Goal: Task Accomplishment & Management: Use online tool/utility

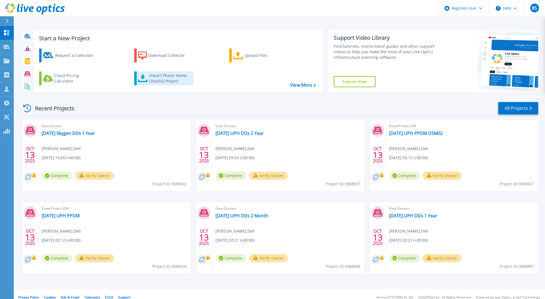
click at [169, 76] on div "Import Phone Home CloudIQ Project" at bounding box center [170, 78] width 43 height 11
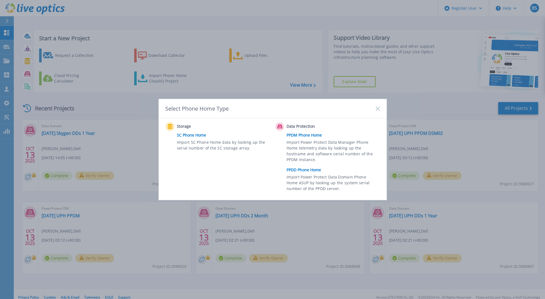
click at [301, 167] on link "PPDD Phone Home" at bounding box center [334, 170] width 96 height 8
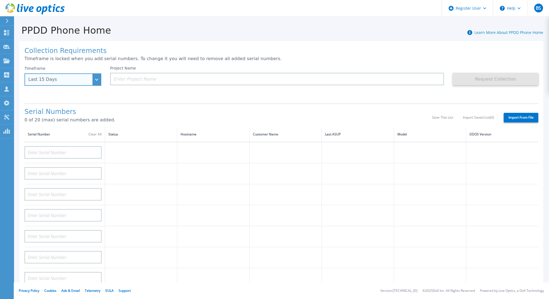
click at [93, 79] on div "Last 15 Days" at bounding box center [63, 79] width 77 height 12
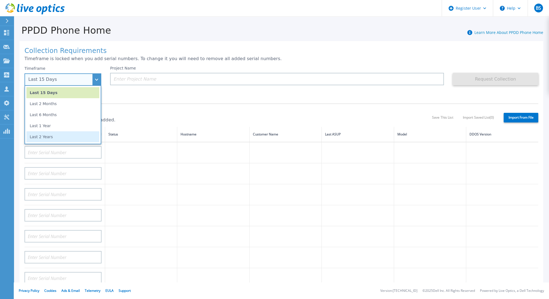
click at [49, 135] on li "Last 2 Years" at bounding box center [62, 136] width 73 height 11
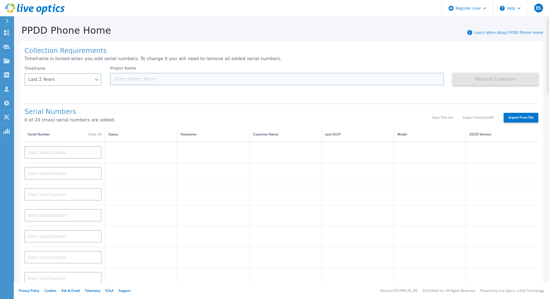
click at [149, 78] on input at bounding box center [277, 79] width 334 height 12
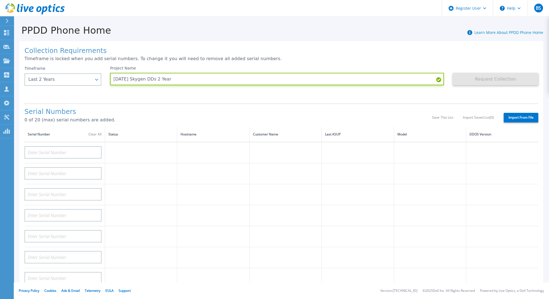
type input "2025.10.13 Skygen DDs 2 Year"
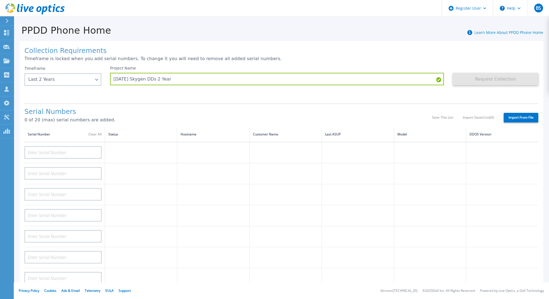
click at [522, 118] on label "Import From File" at bounding box center [521, 118] width 35 height 10
click at [0, 0] on input "Import From File" at bounding box center [0, 0] width 0 height 0
type input "APM00165222061"
type input "APM00165222062"
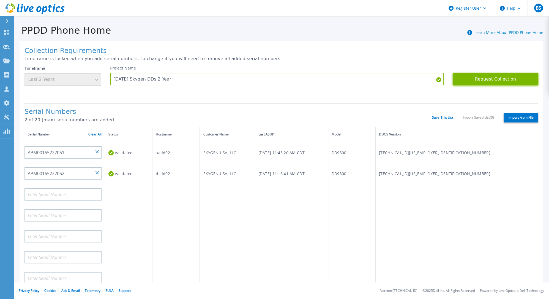
click at [480, 78] on button "Request Collection" at bounding box center [496, 79] width 86 height 12
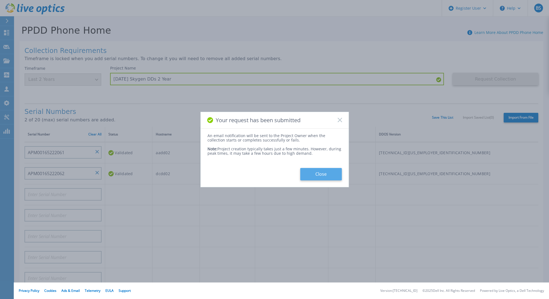
click at [329, 171] on button "Close" at bounding box center [321, 174] width 42 height 12
